Goal: Task Accomplishment & Management: Use online tool/utility

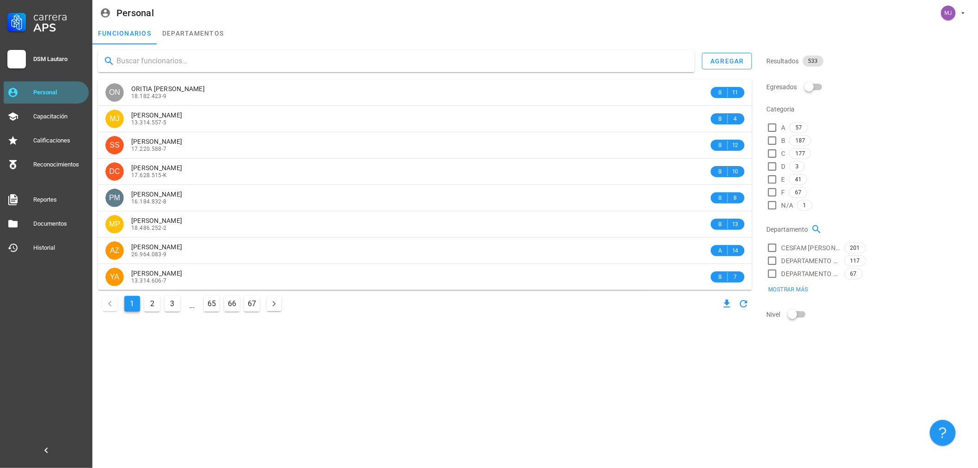
click at [81, 98] on div "Personal" at bounding box center [59, 92] width 52 height 15
click at [173, 66] on input "text" at bounding box center [401, 61] width 571 height 15
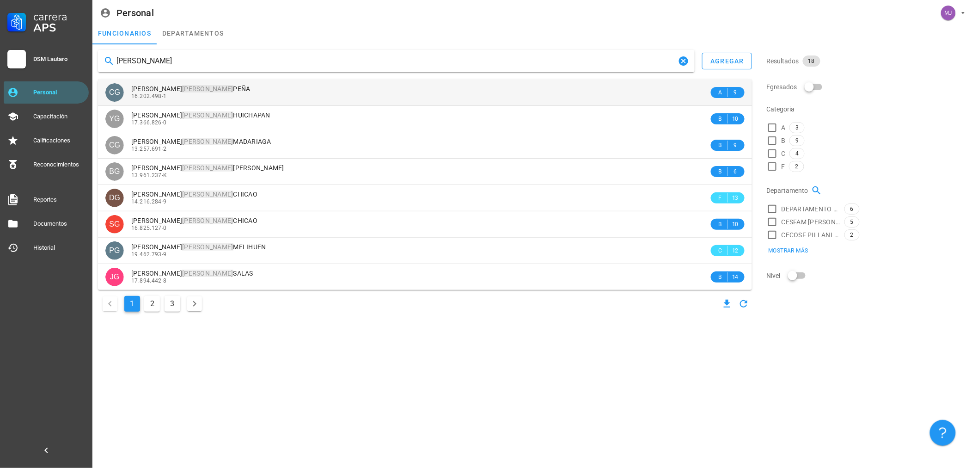
type input "[PERSON_NAME]"
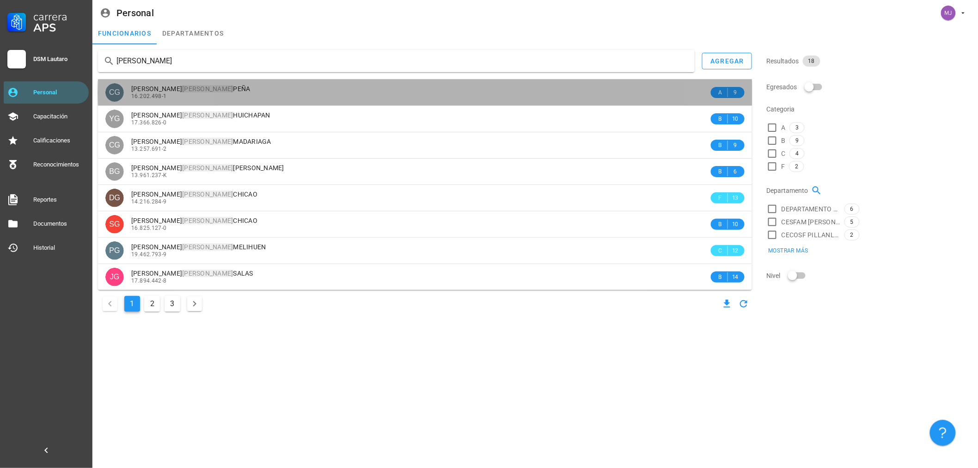
click at [232, 92] on span "[PERSON_NAME]" at bounding box center [190, 88] width 119 height 7
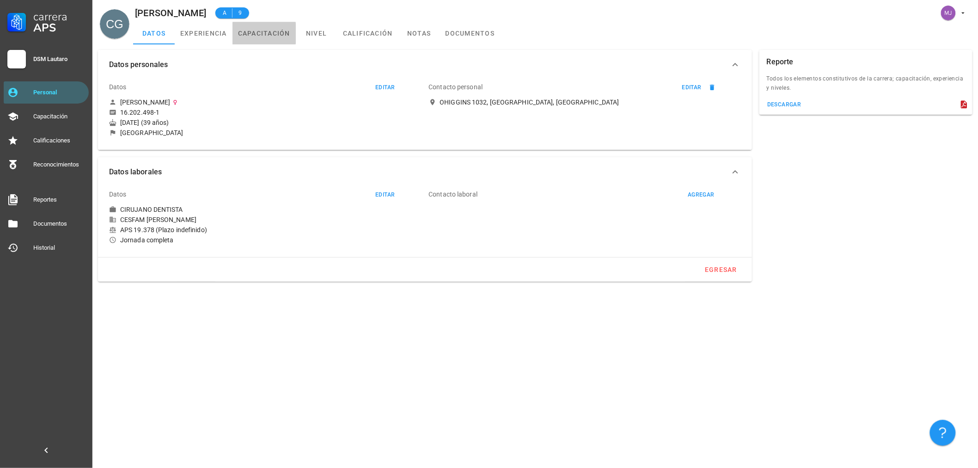
click at [288, 30] on link "capacitación" at bounding box center [263, 33] width 63 height 22
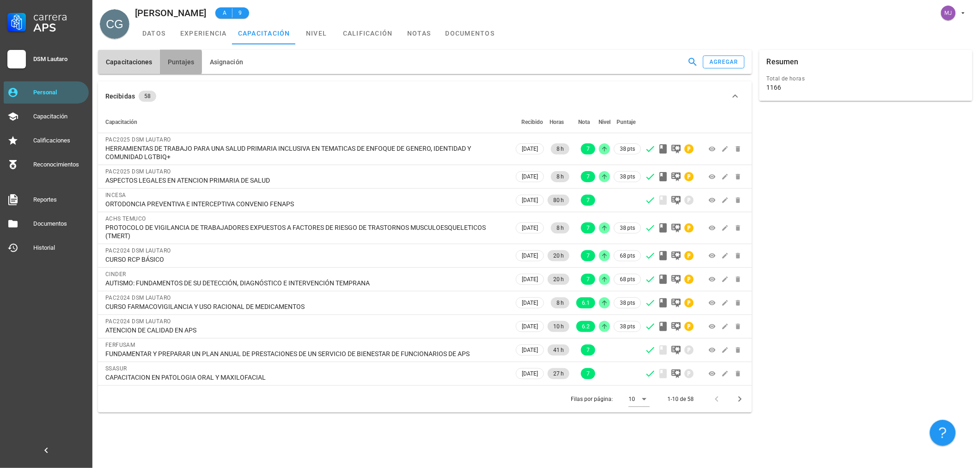
click at [163, 63] on button "Puntajes" at bounding box center [181, 62] width 42 height 24
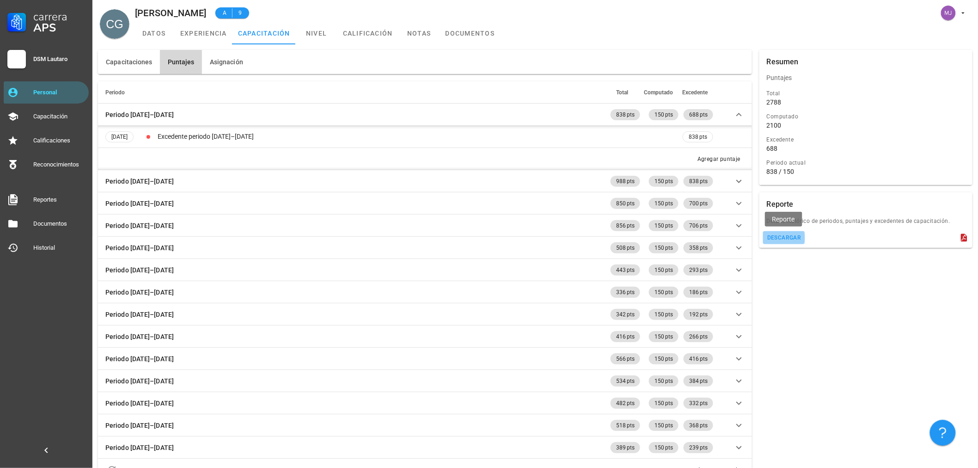
click at [783, 239] on div "descargar" at bounding box center [784, 237] width 35 height 6
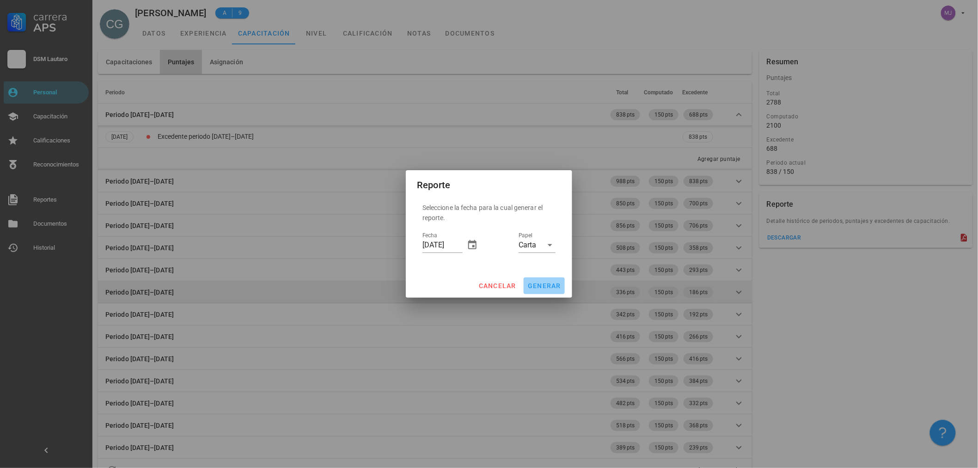
click at [547, 286] on span "generar" at bounding box center [544, 285] width 34 height 7
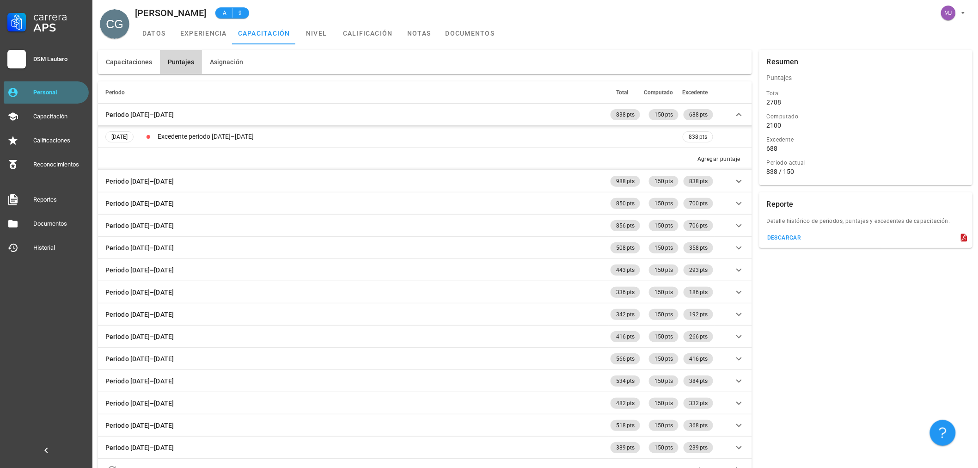
drag, startPoint x: 37, startPoint y: 93, endPoint x: 49, endPoint y: 28, distance: 66.3
click at [37, 93] on div "Personal" at bounding box center [59, 92] width 52 height 7
